Goal: Task Accomplishment & Management: Use online tool/utility

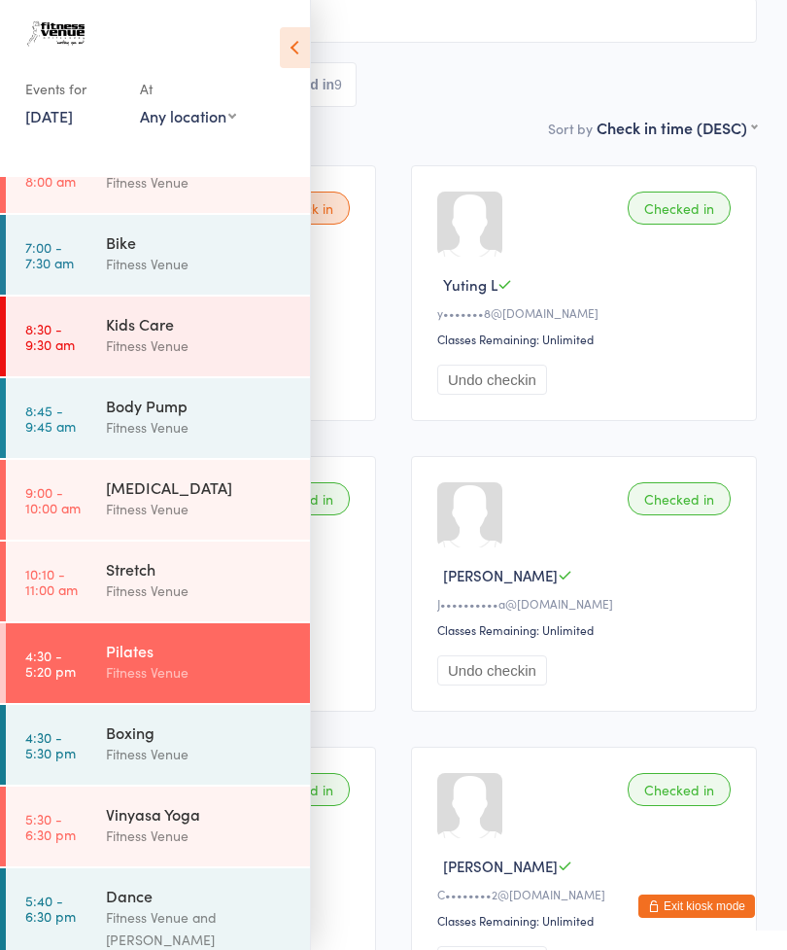
scroll to position [246, 0]
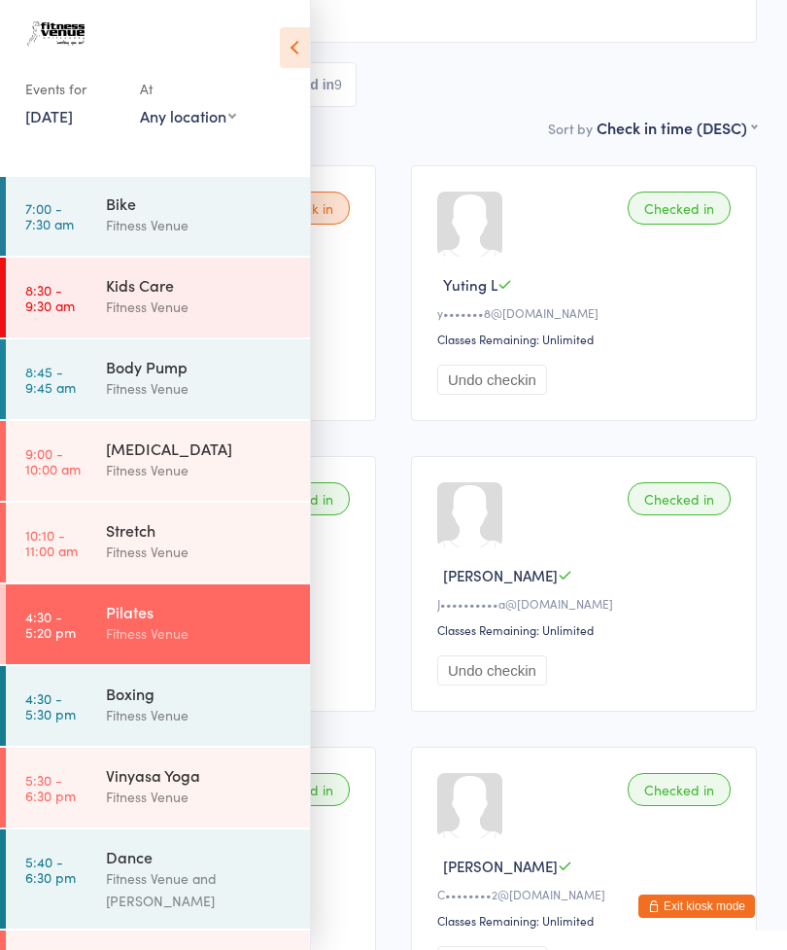
click at [83, 789] on link "5:30 - 6:30 pm Vinyasa Yoga Fitness Venue" at bounding box center [158, 788] width 304 height 80
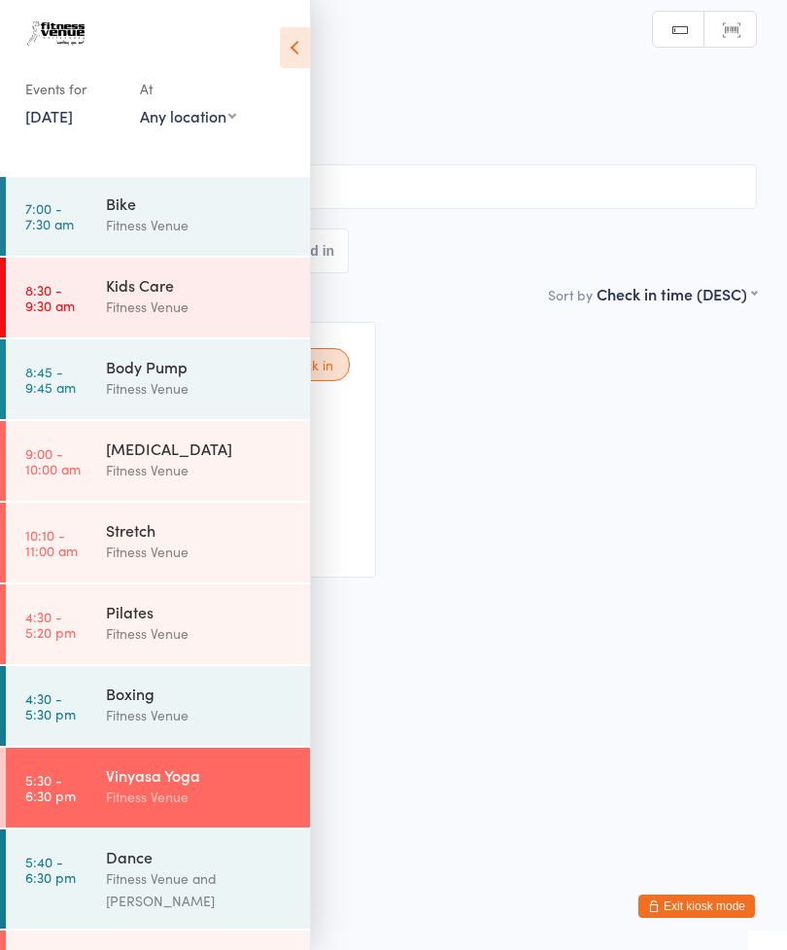
click at [296, 48] on icon at bounding box center [295, 47] width 30 height 41
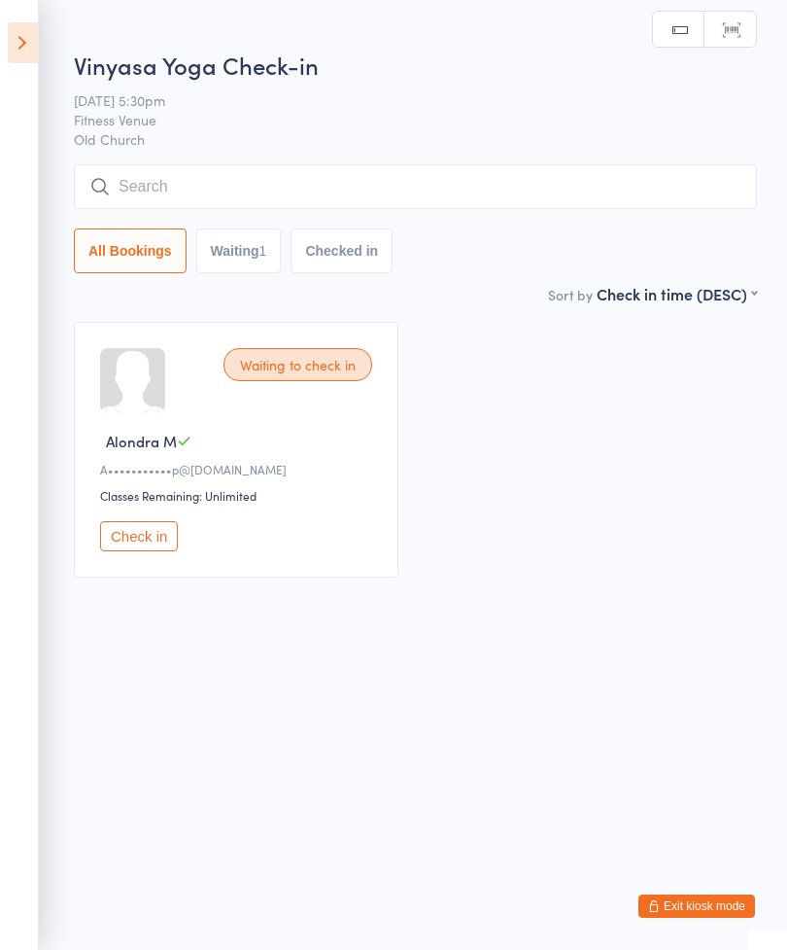
click at [153, 183] on input "search" at bounding box center [415, 186] width 683 height 45
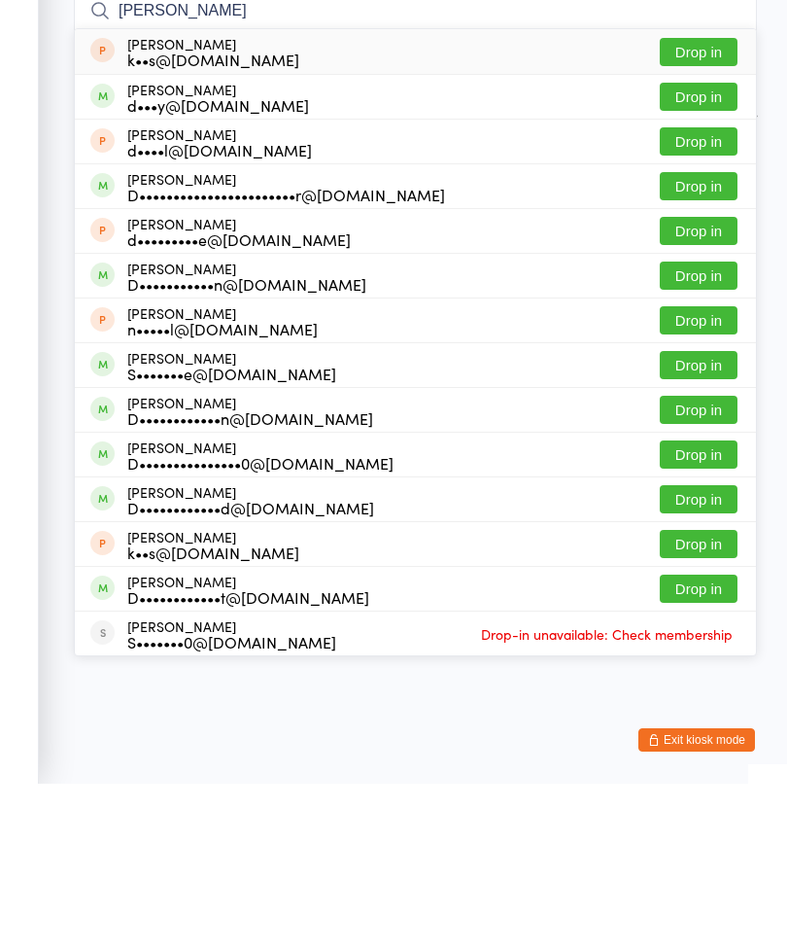
type input "[PERSON_NAME]"
click at [688, 249] on button "Drop in" at bounding box center [699, 263] width 78 height 28
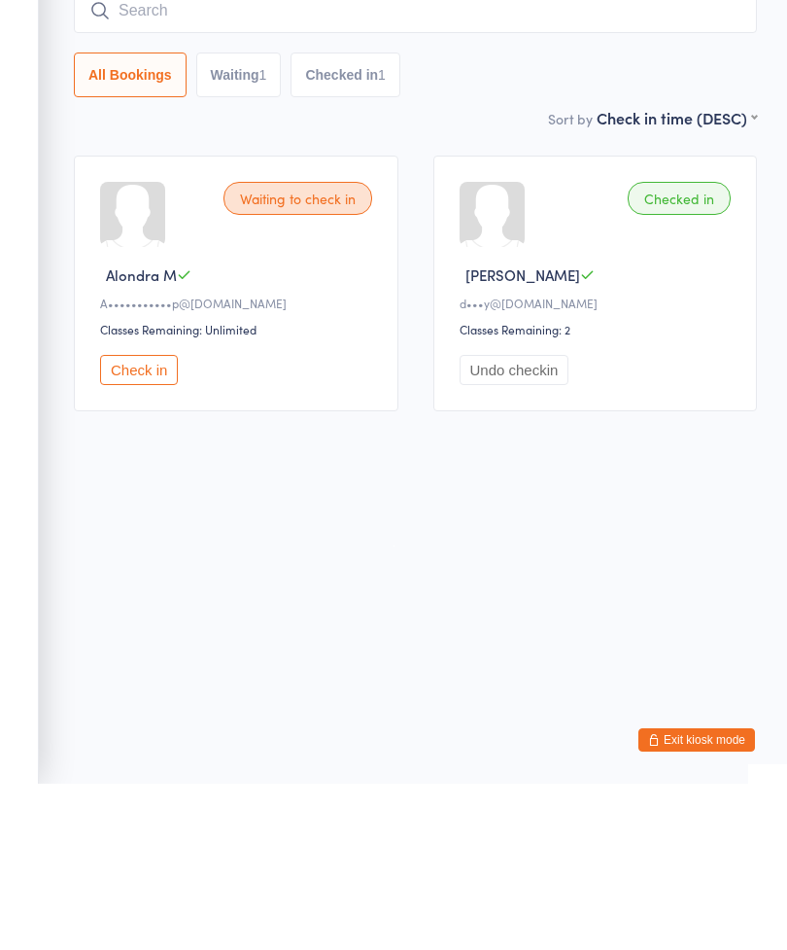
click at [131, 521] on button "Check in" at bounding box center [139, 536] width 78 height 30
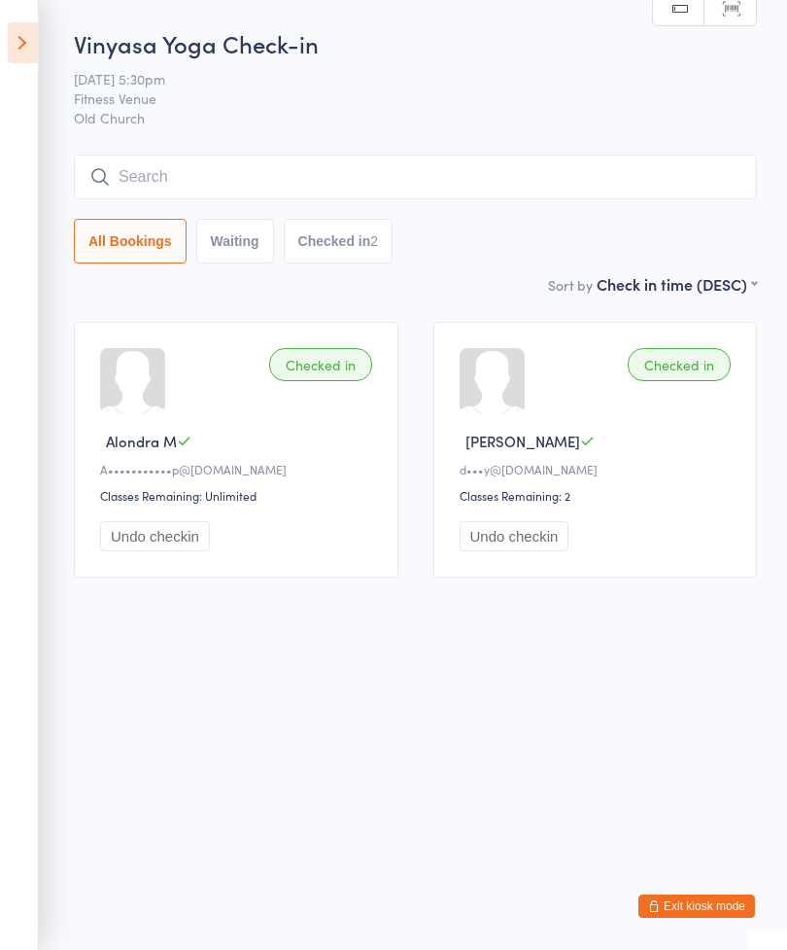
click at [144, 172] on input "search" at bounding box center [415, 177] width 683 height 45
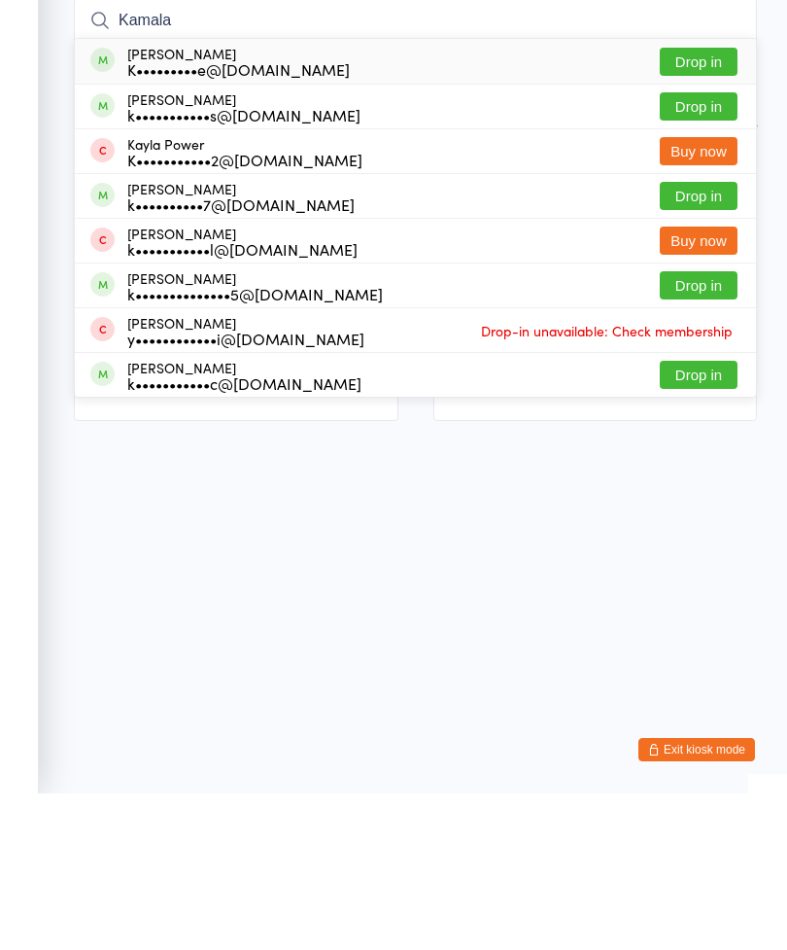
type input "Kamala"
click at [691, 204] on button "Drop in" at bounding box center [699, 218] width 78 height 28
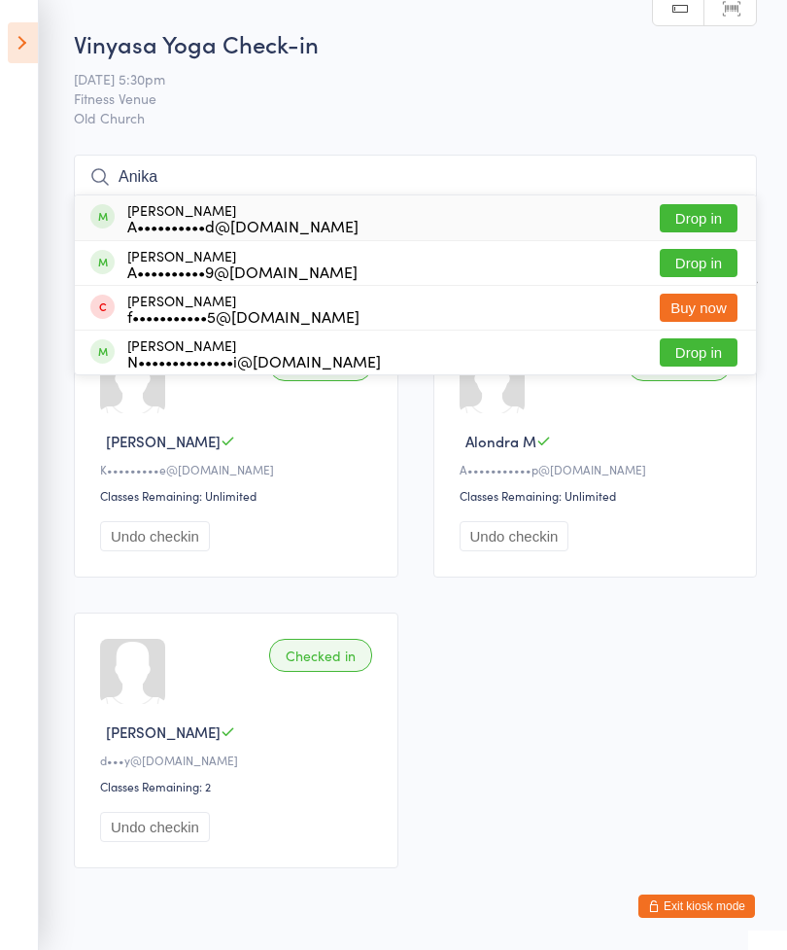
type input "Anika"
click at [681, 217] on button "Drop in" at bounding box center [699, 218] width 78 height 28
